Goal: Entertainment & Leisure: Consume media (video, audio)

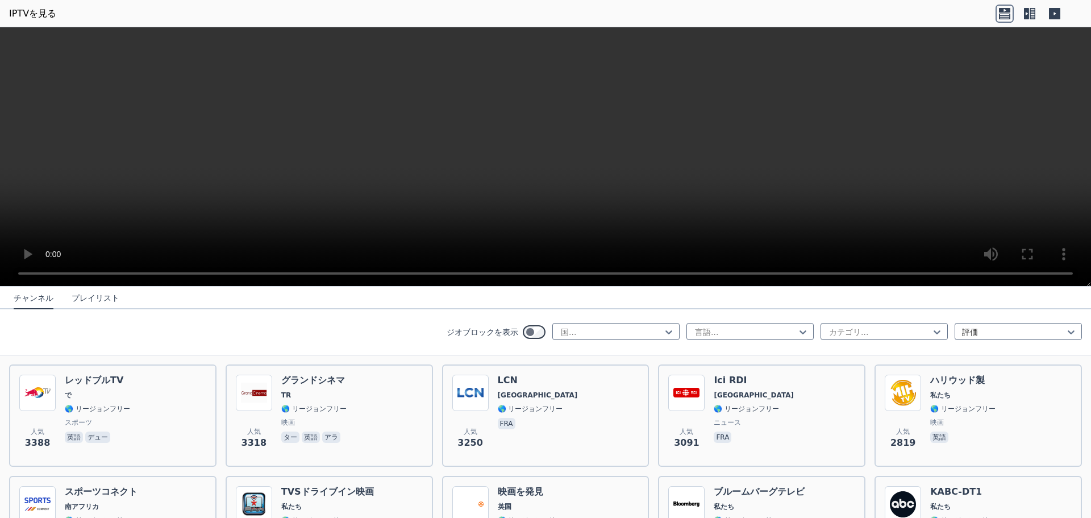
scroll to position [455, 0]
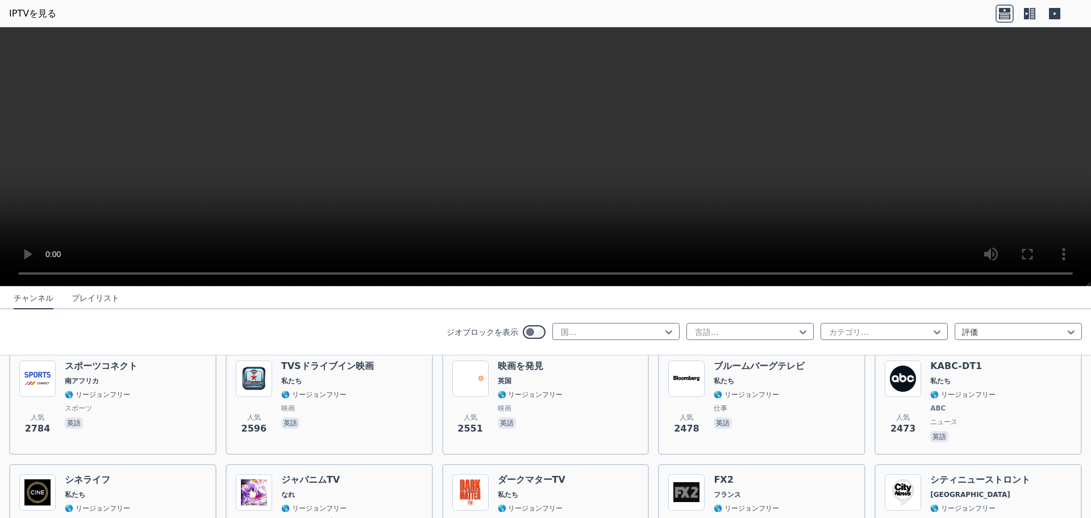
click at [83, 297] on font "プレイリスト" at bounding box center [96, 297] width 48 height 9
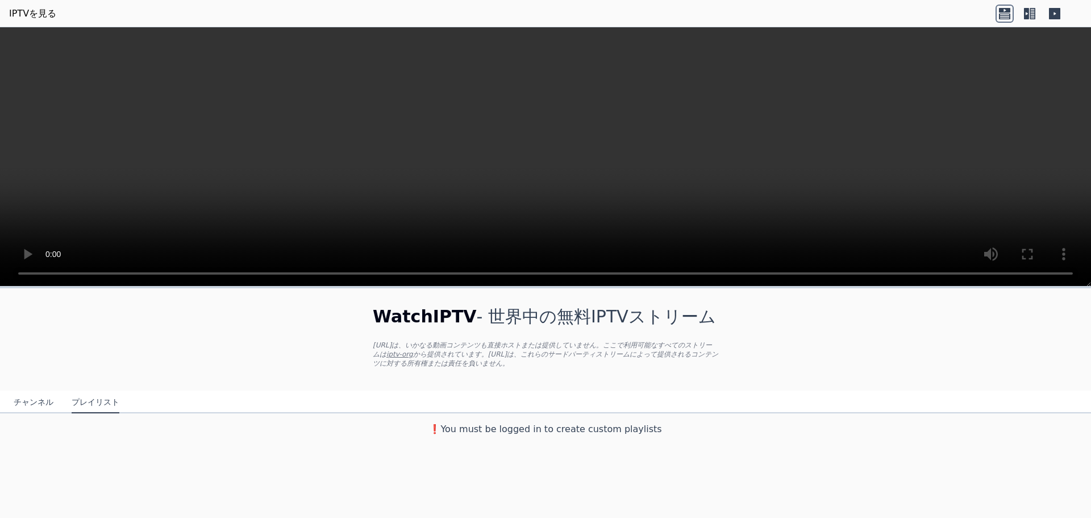
scroll to position [0, 0]
click at [29, 404] on font "チャンネル" at bounding box center [34, 401] width 40 height 9
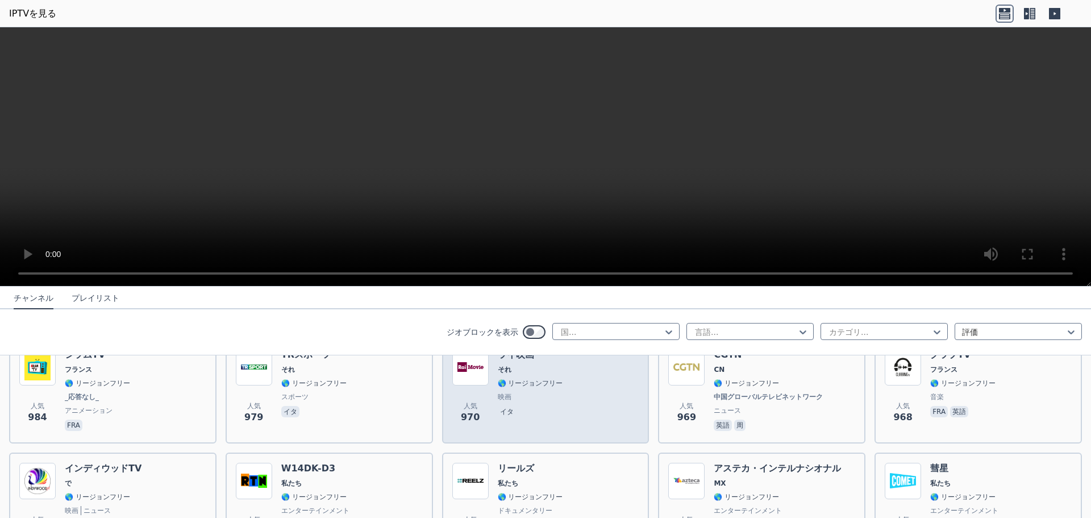
scroll to position [2160, 0]
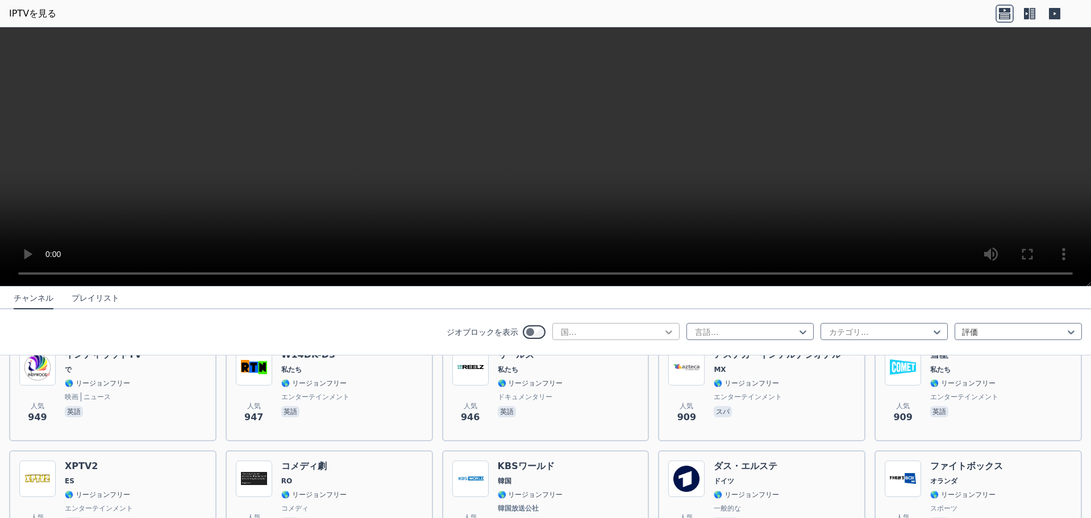
click at [663, 334] on icon at bounding box center [668, 331] width 11 height 11
click at [606, 490] on div "アメリカ合衆国" at bounding box center [615, 500] width 127 height 20
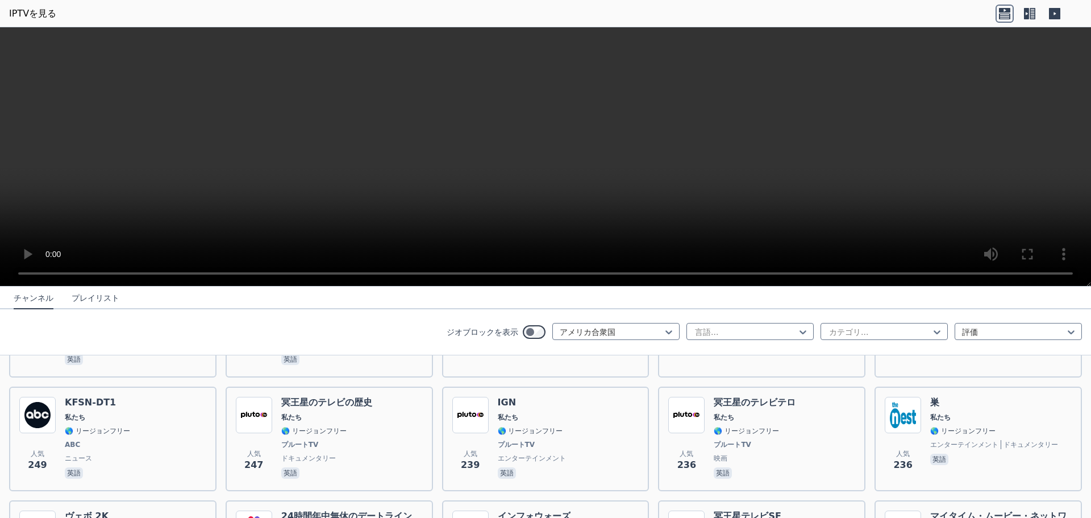
scroll to position [2671, 0]
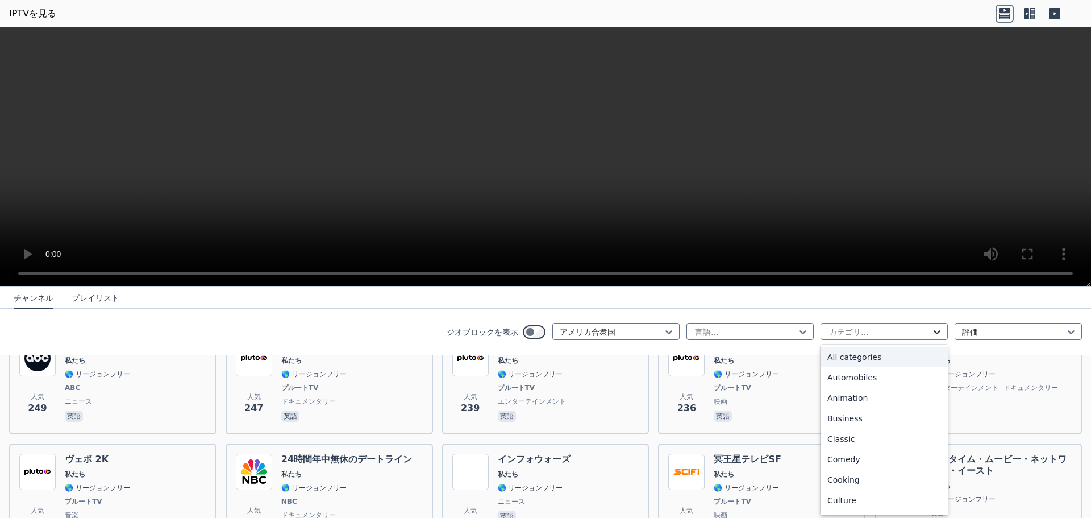
click at [931, 334] on icon at bounding box center [936, 331] width 11 height 11
click at [872, 386] on font "エンターテインメント" at bounding box center [867, 390] width 80 height 9
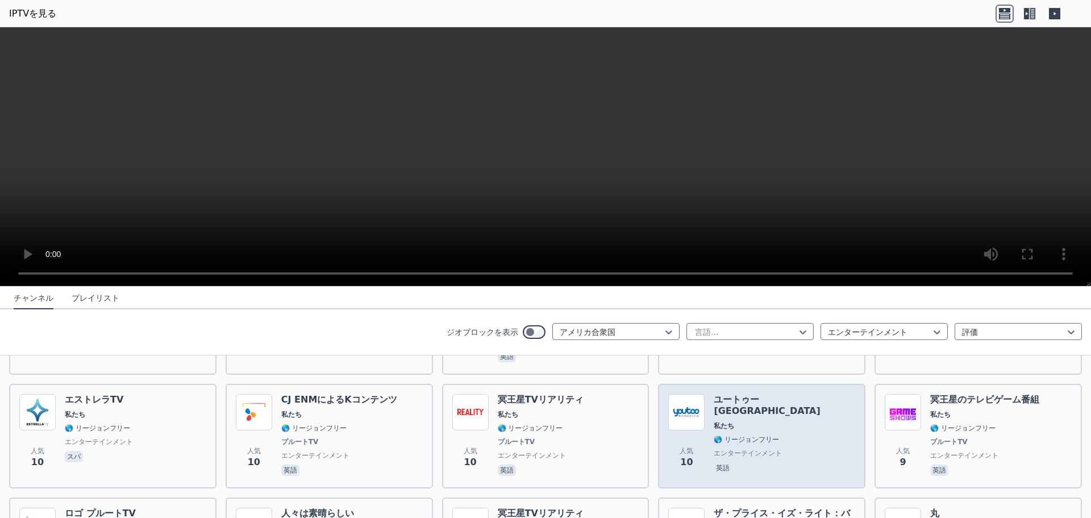
scroll to position [2142, 0]
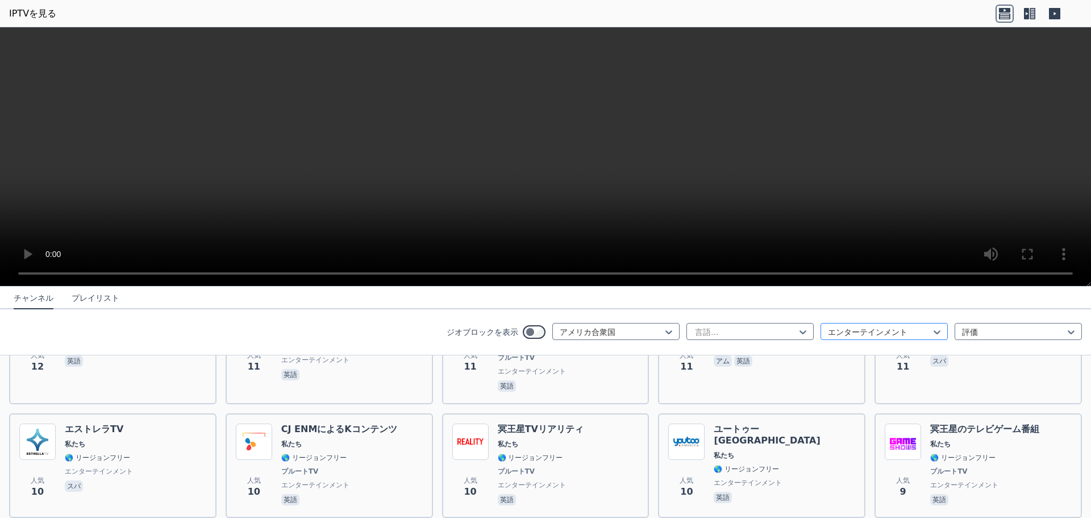
click at [915, 330] on div at bounding box center [879, 331] width 103 height 11
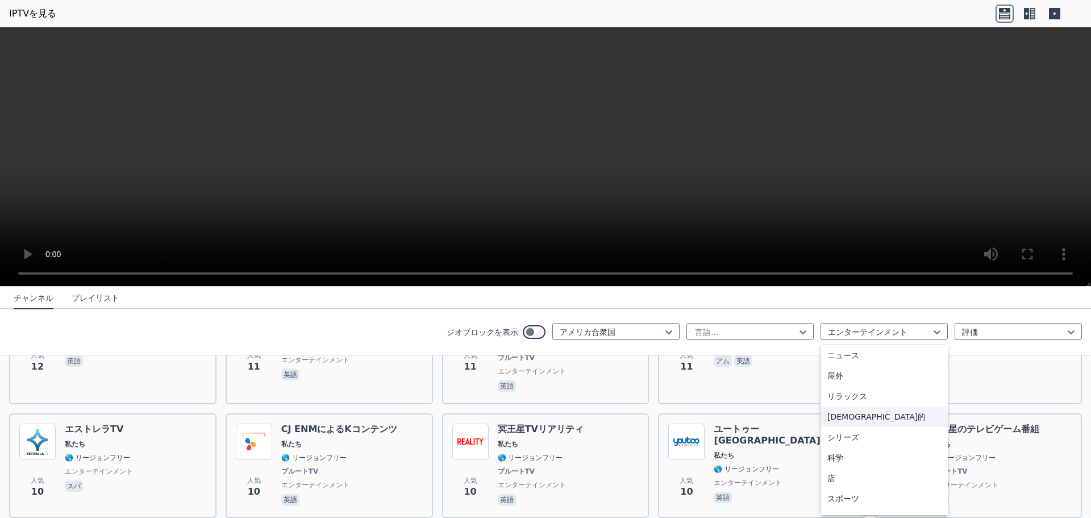
scroll to position [386, 0]
click at [863, 463] on div "スポーツ" at bounding box center [884, 461] width 127 height 20
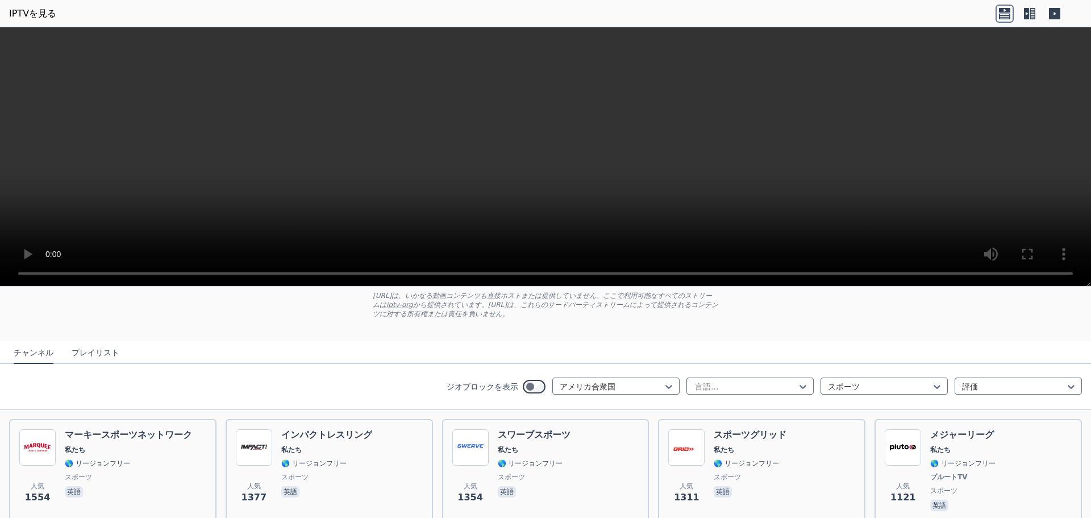
scroll to position [41, 0]
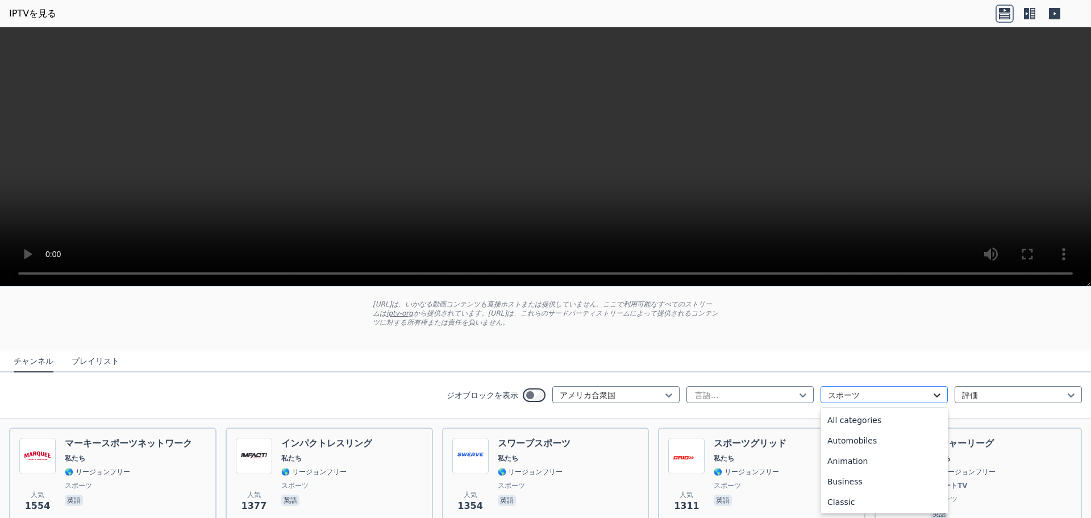
click at [931, 393] on icon at bounding box center [936, 394] width 11 height 11
click at [866, 424] on font "すべてのカテゴリー" at bounding box center [863, 419] width 72 height 9
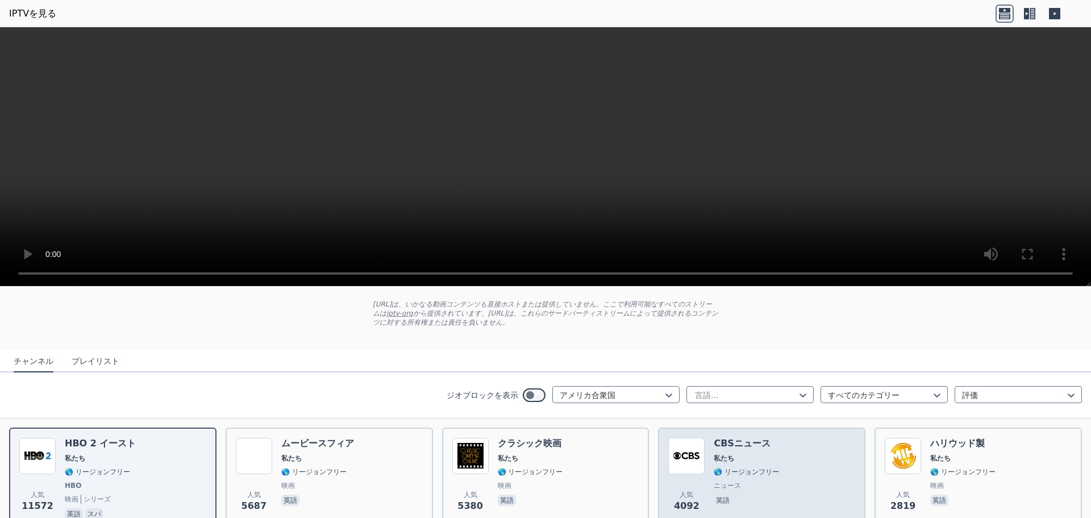
click at [738, 448] on font "CBSニュース" at bounding box center [742, 443] width 56 height 11
